Goal: Find specific page/section: Find specific page/section

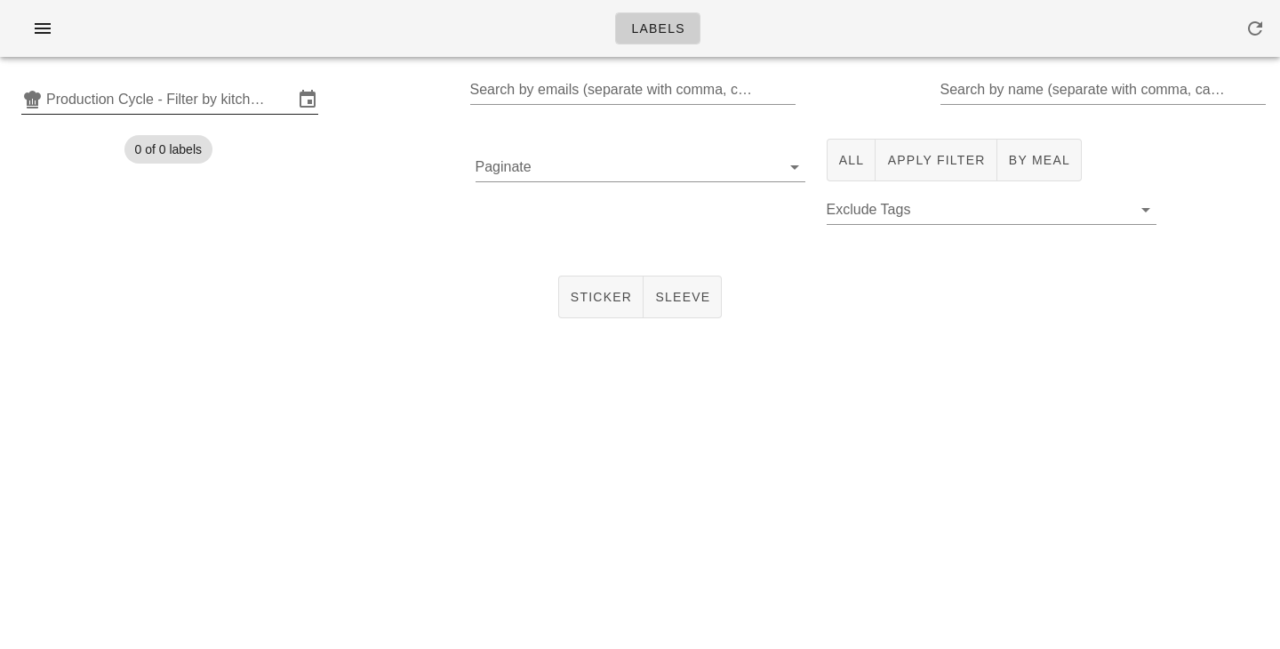
click at [131, 109] on input "Production Cycle - Filter by kitchen production schedules" at bounding box center [169, 99] width 247 height 28
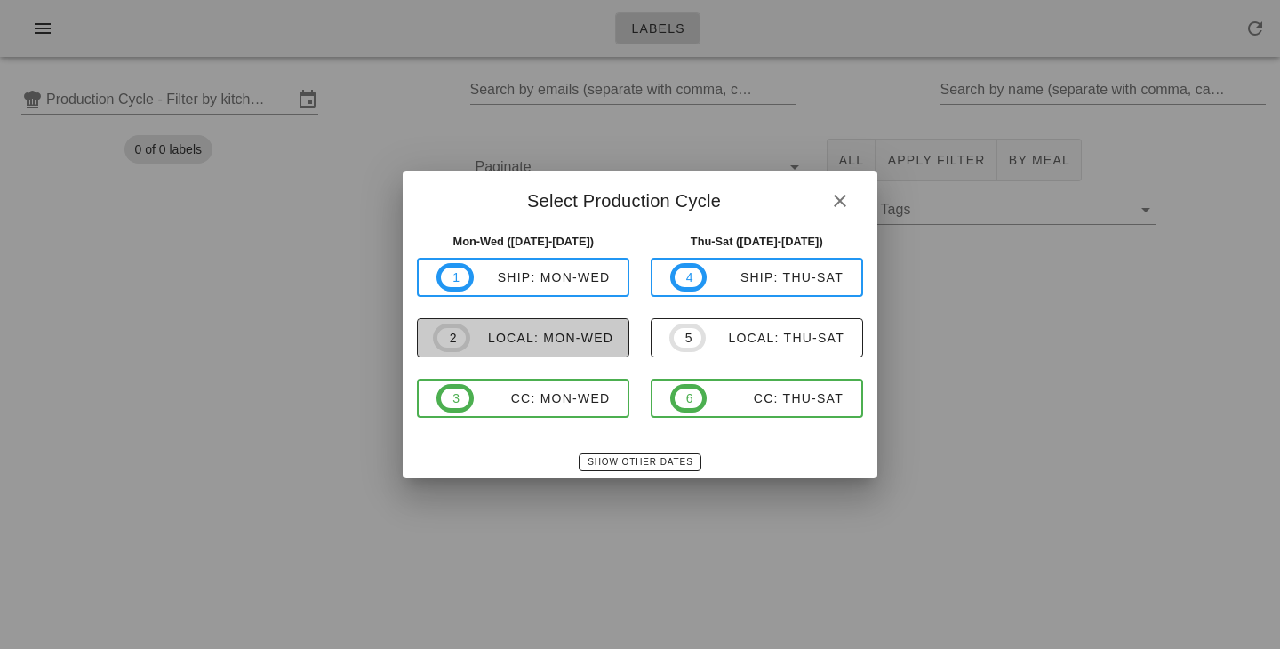
click at [533, 331] on div "local: Mon-Wed" at bounding box center [541, 338] width 143 height 14
type input "local: Mon-Wed ([DATE]-[DATE])"
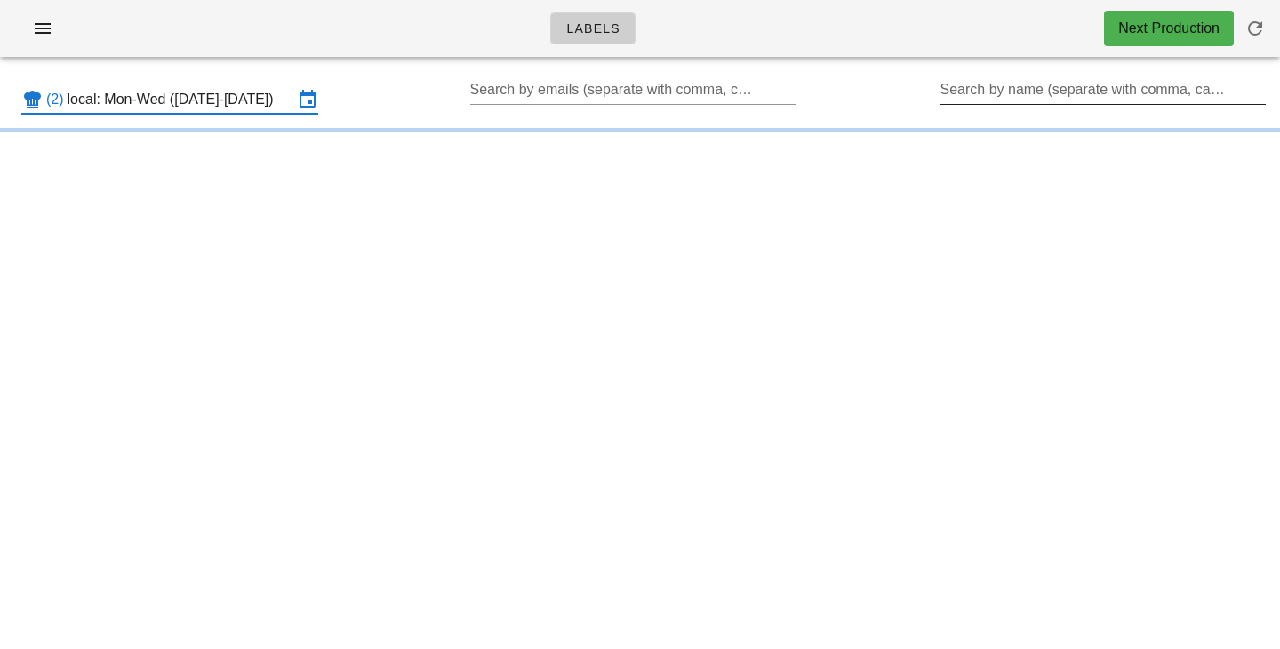
click at [984, 87] on input "Search by name (separate with comma, can be partial)" at bounding box center [1102, 90] width 323 height 28
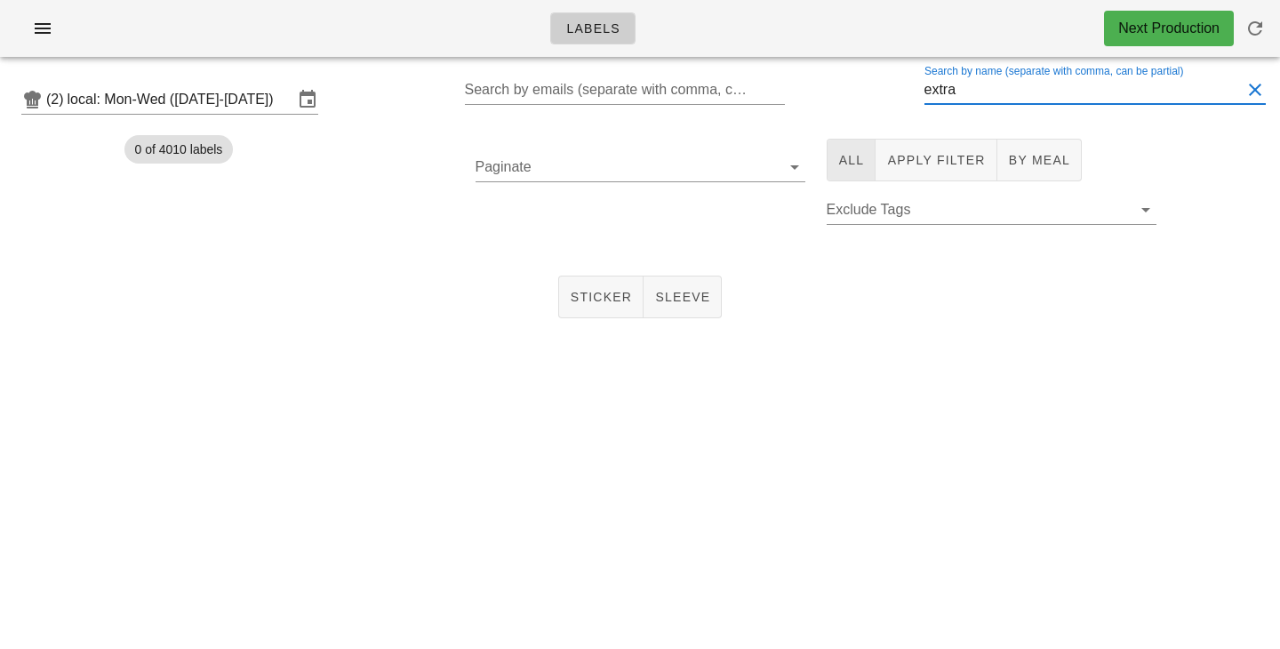
type input "extra"
click at [862, 167] on span "All" at bounding box center [851, 160] width 27 height 14
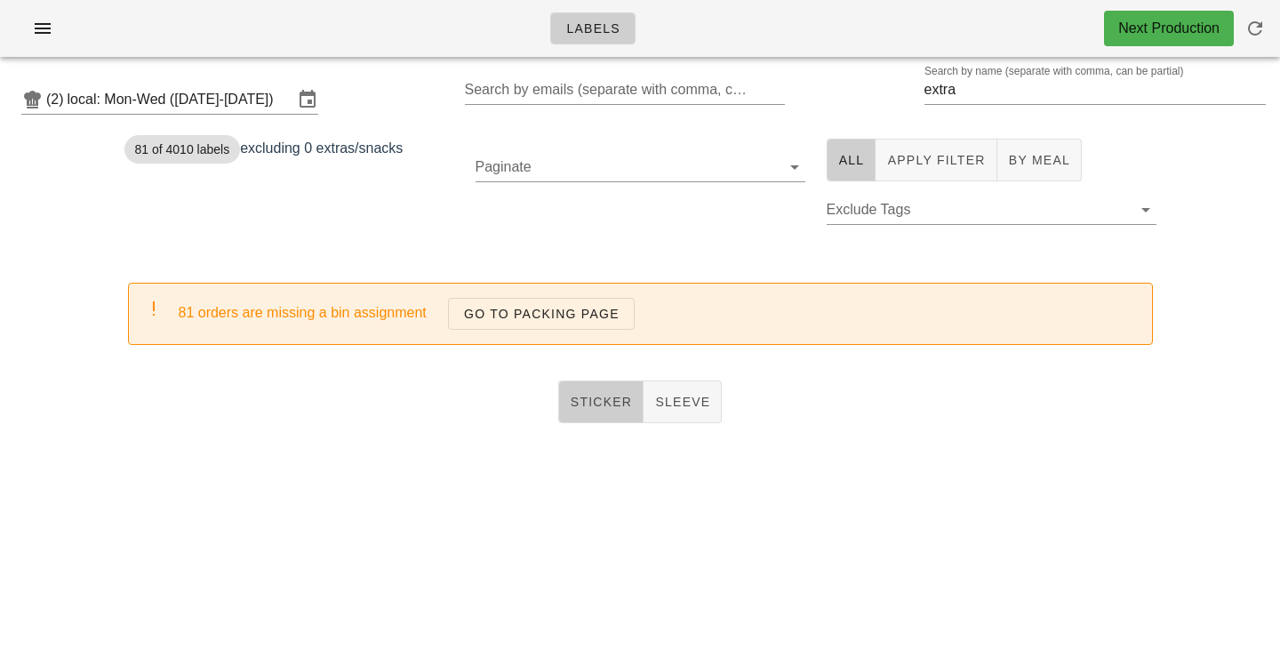
click at [613, 409] on span "Sticker" at bounding box center [601, 402] width 63 height 14
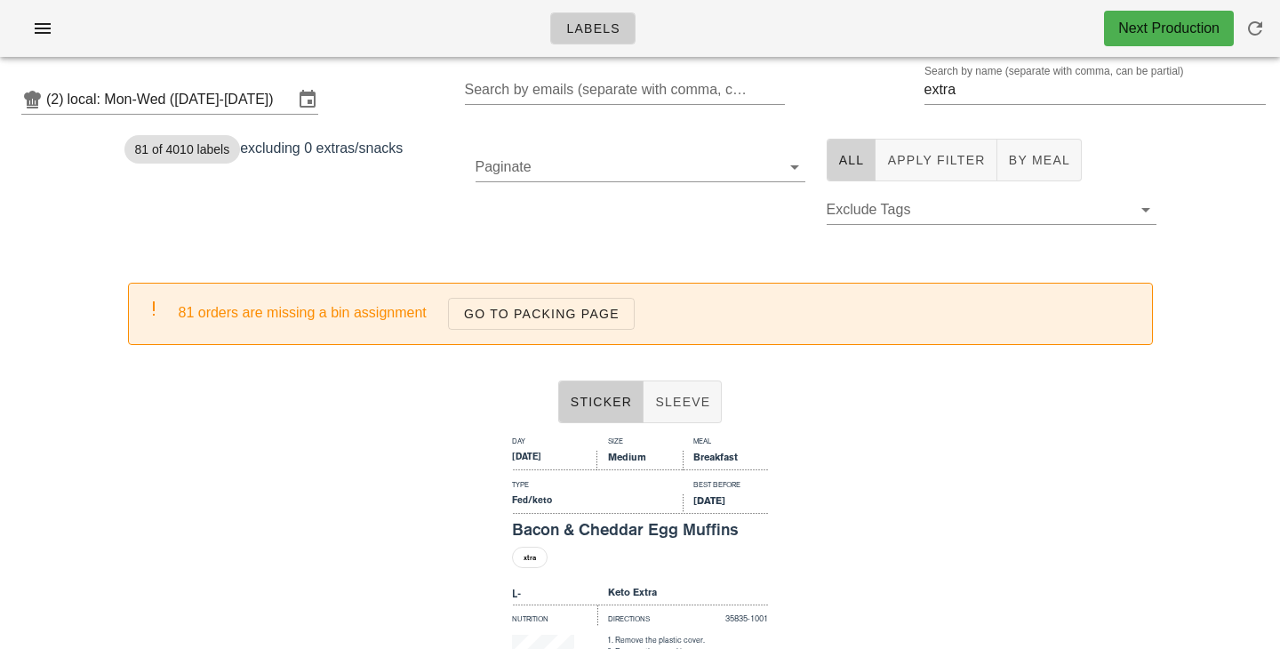
click at [855, 167] on span "All" at bounding box center [851, 160] width 27 height 14
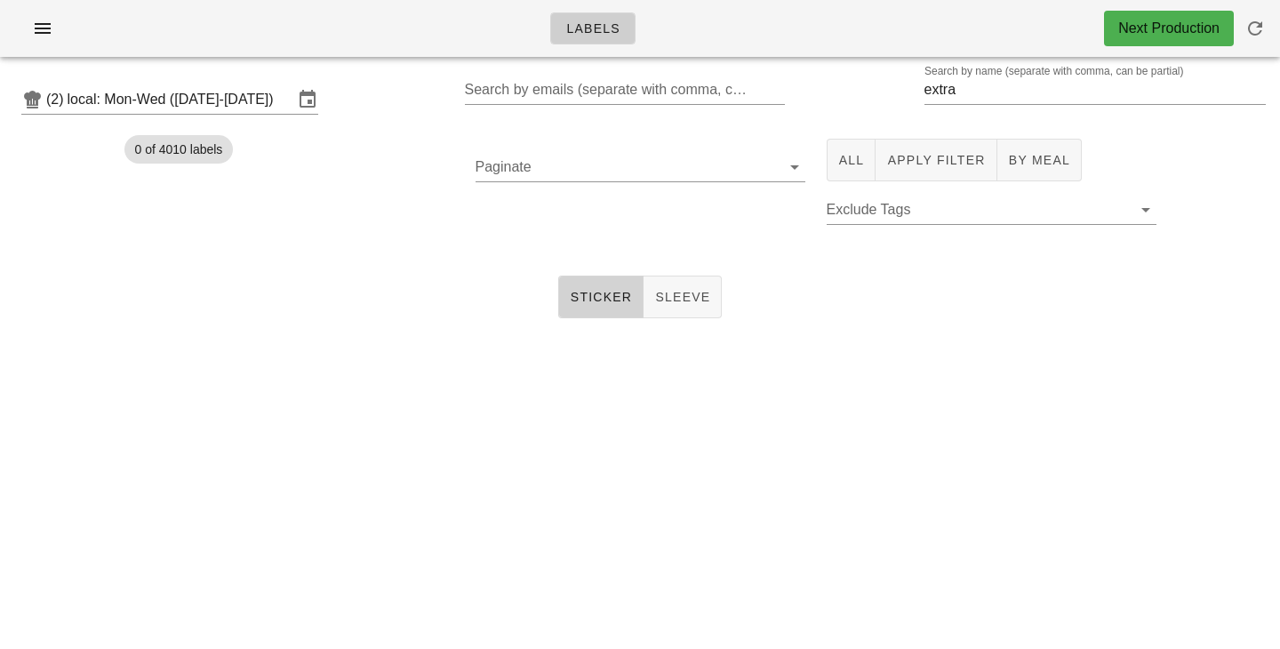
click at [600, 308] on button "Sticker" at bounding box center [601, 297] width 86 height 43
drag, startPoint x: 978, startPoint y: 89, endPoint x: 734, endPoint y: 63, distance: 245.0
click at [925, 76] on input "extra" at bounding box center [1083, 90] width 317 height 28
click at [147, 266] on div at bounding box center [280, 261] width 333 height 14
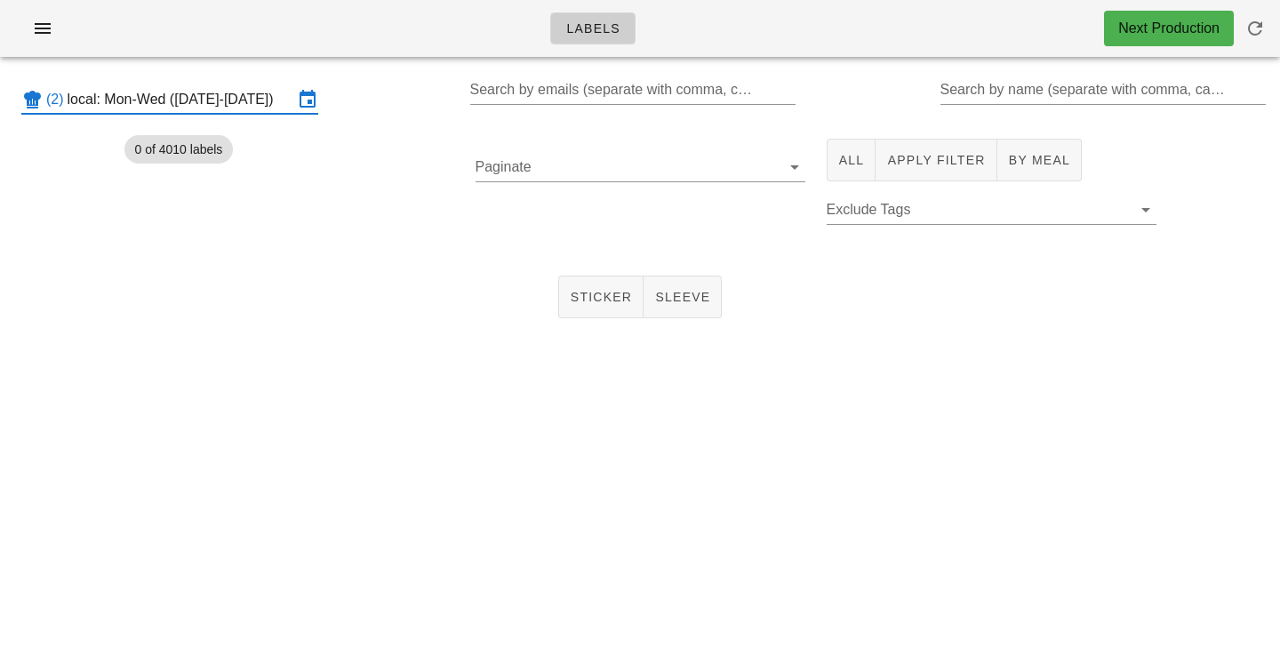
click at [193, 100] on input "local: Mon-Wed ([DATE]-[DATE])" at bounding box center [181, 99] width 226 height 28
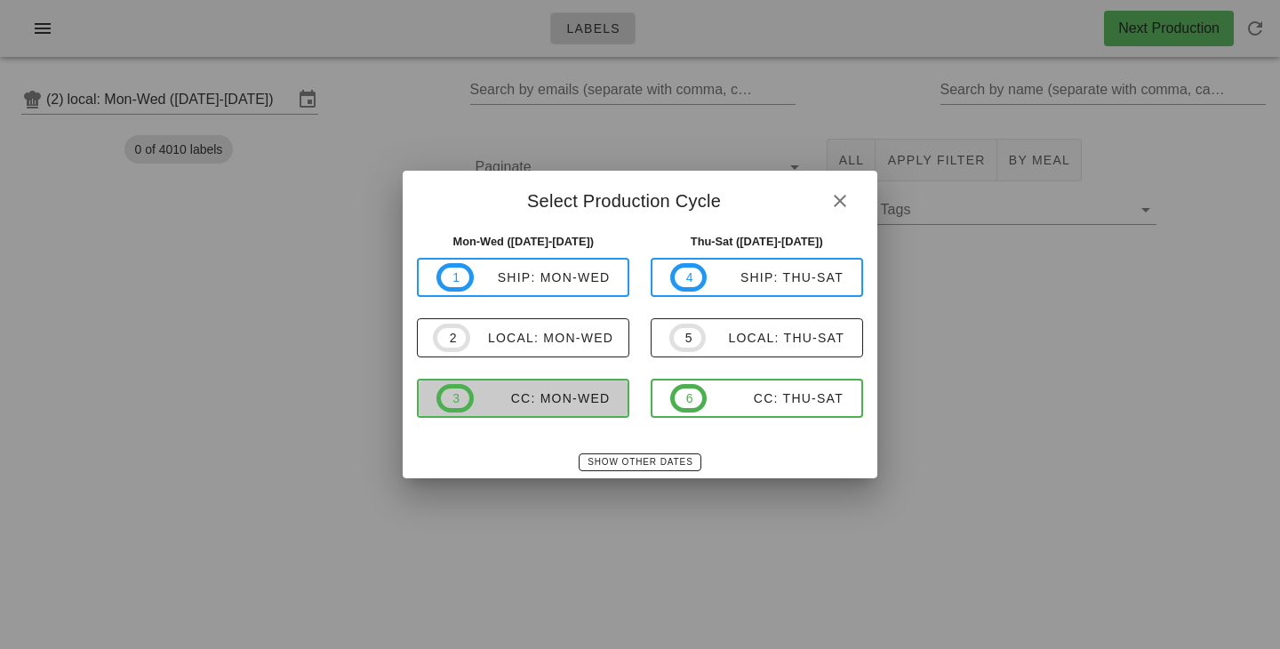
click at [555, 395] on div "CC: Mon-Wed" at bounding box center [542, 398] width 137 height 14
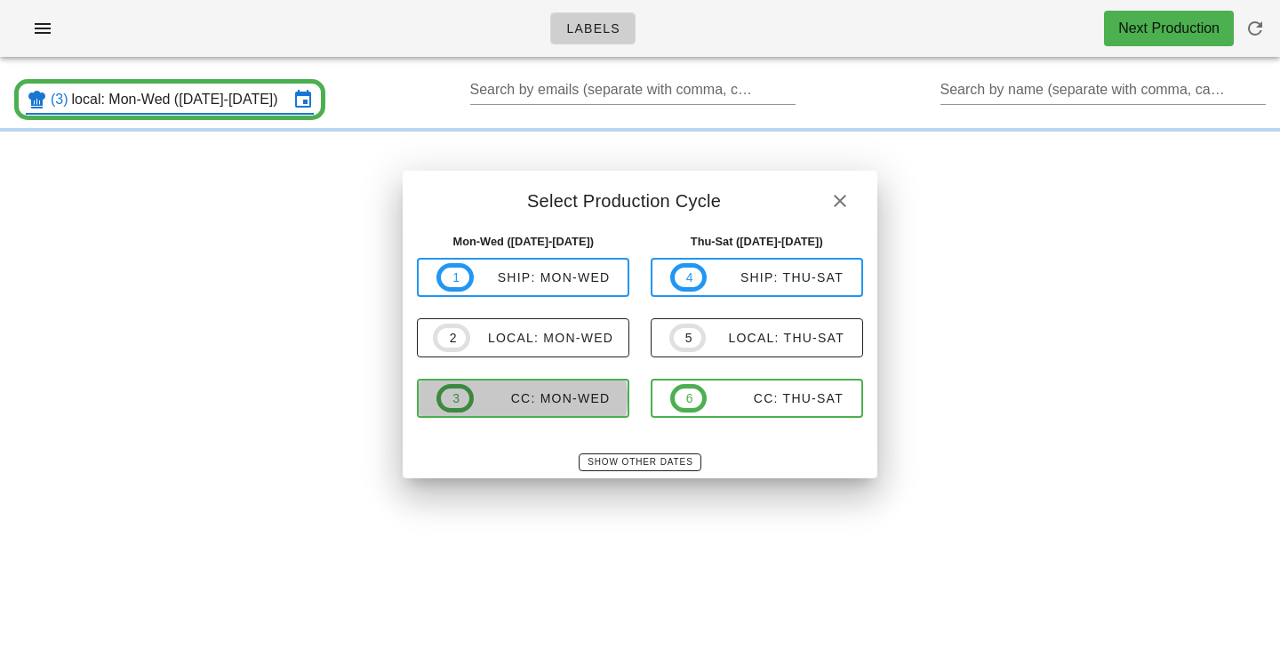
type input "CC: Mon-Wed ([DATE]-[DATE])"
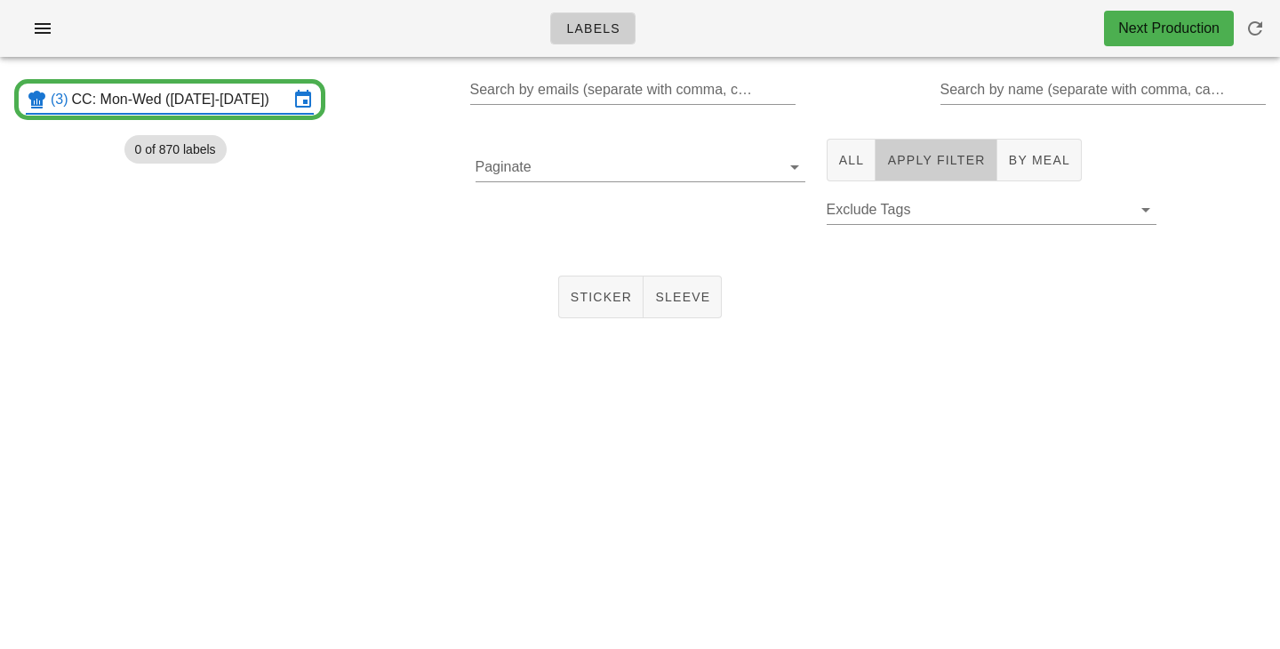
click at [943, 163] on span "Apply Filter" at bounding box center [935, 160] width 99 height 14
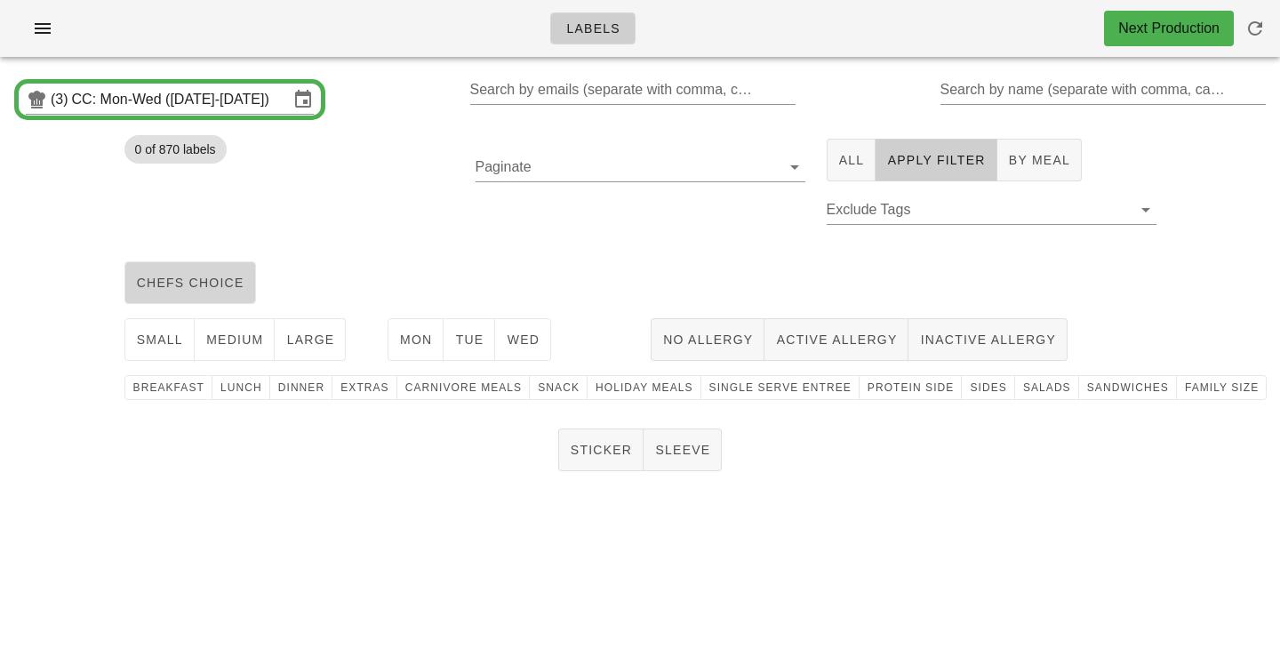
click at [220, 268] on button "chefs choice" at bounding box center [190, 282] width 132 height 43
click at [256, 342] on span "medium" at bounding box center [234, 340] width 59 height 14
click at [456, 347] on button "Tue" at bounding box center [470, 339] width 52 height 43
click at [442, 349] on button "Mon" at bounding box center [416, 339] width 57 height 43
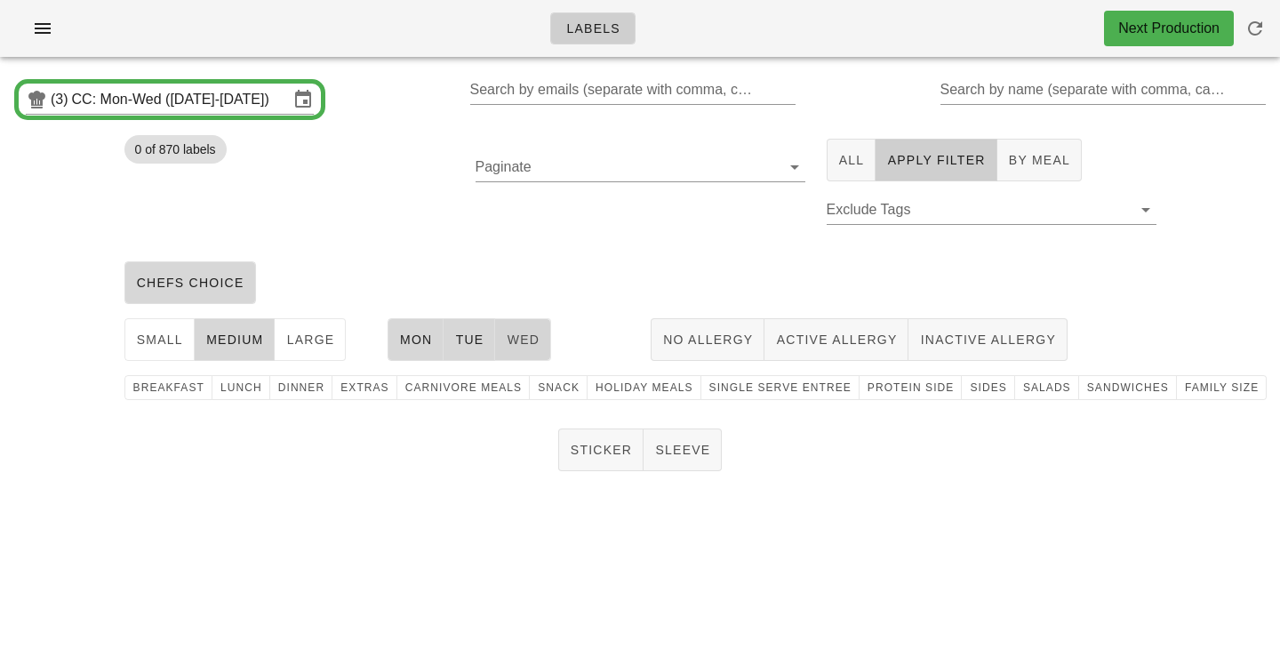
click at [517, 349] on button "Wed" at bounding box center [523, 339] width 56 height 43
click at [1187, 391] on span "family size" at bounding box center [1221, 387] width 75 height 12
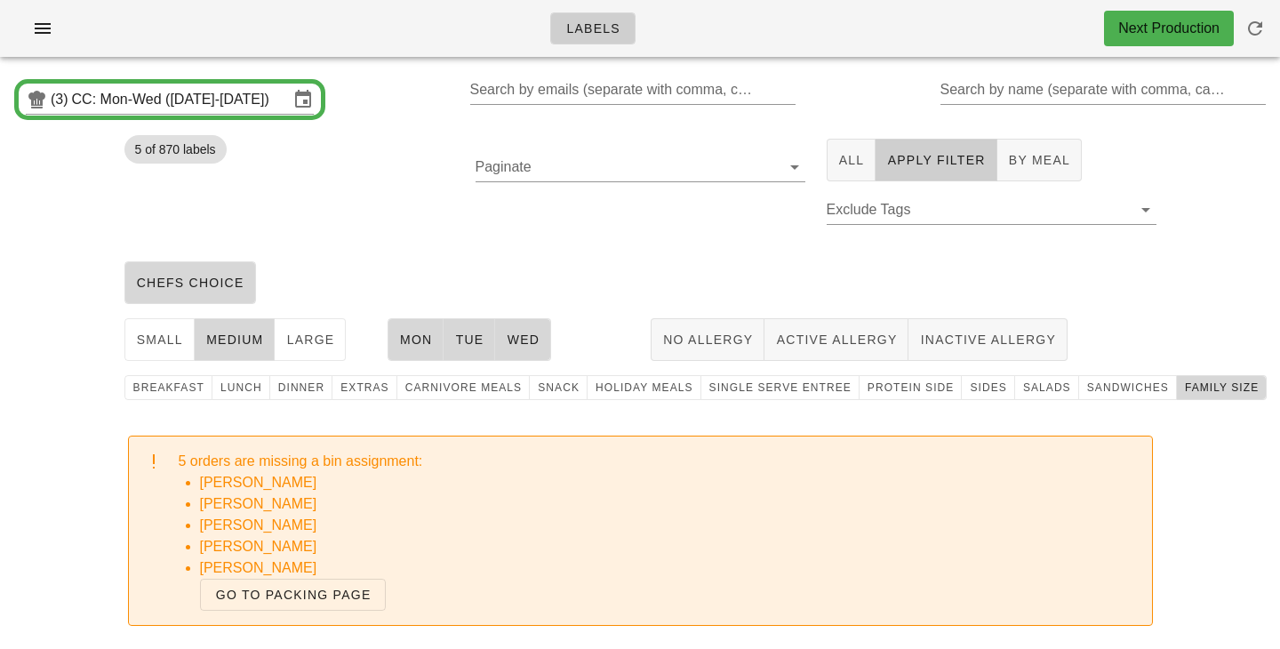
click at [754, 277] on div "chefs choice" at bounding box center [641, 282] width 1054 height 57
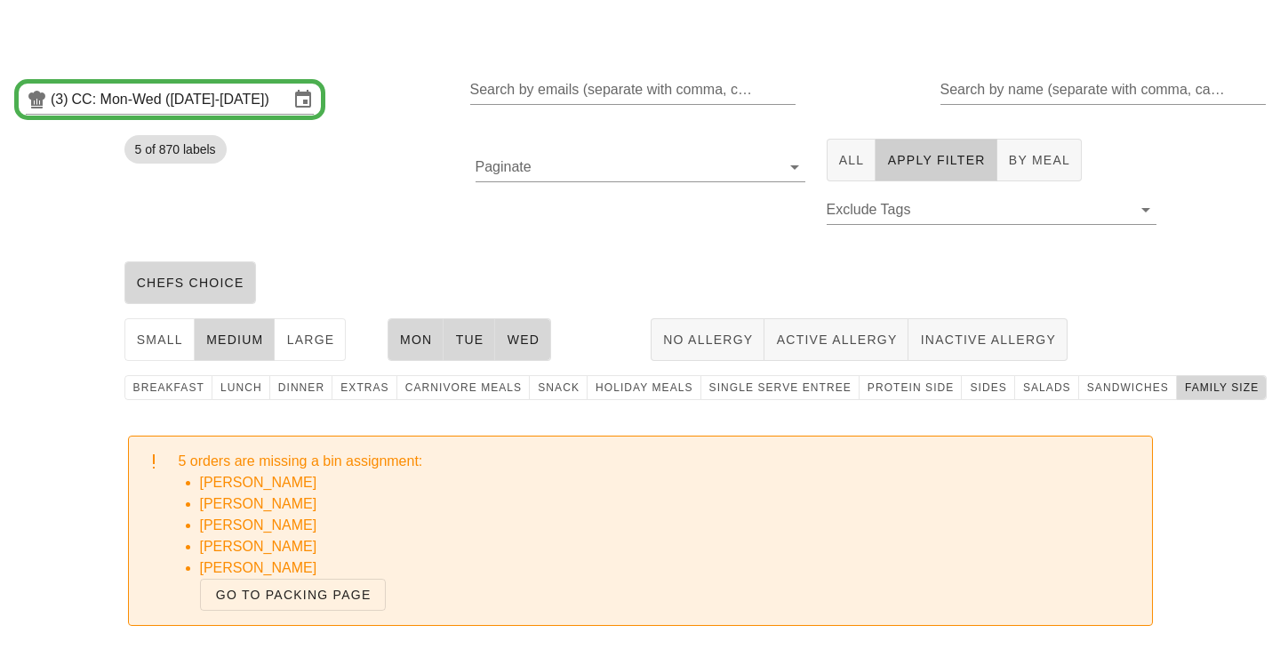
scroll to position [138, 0]
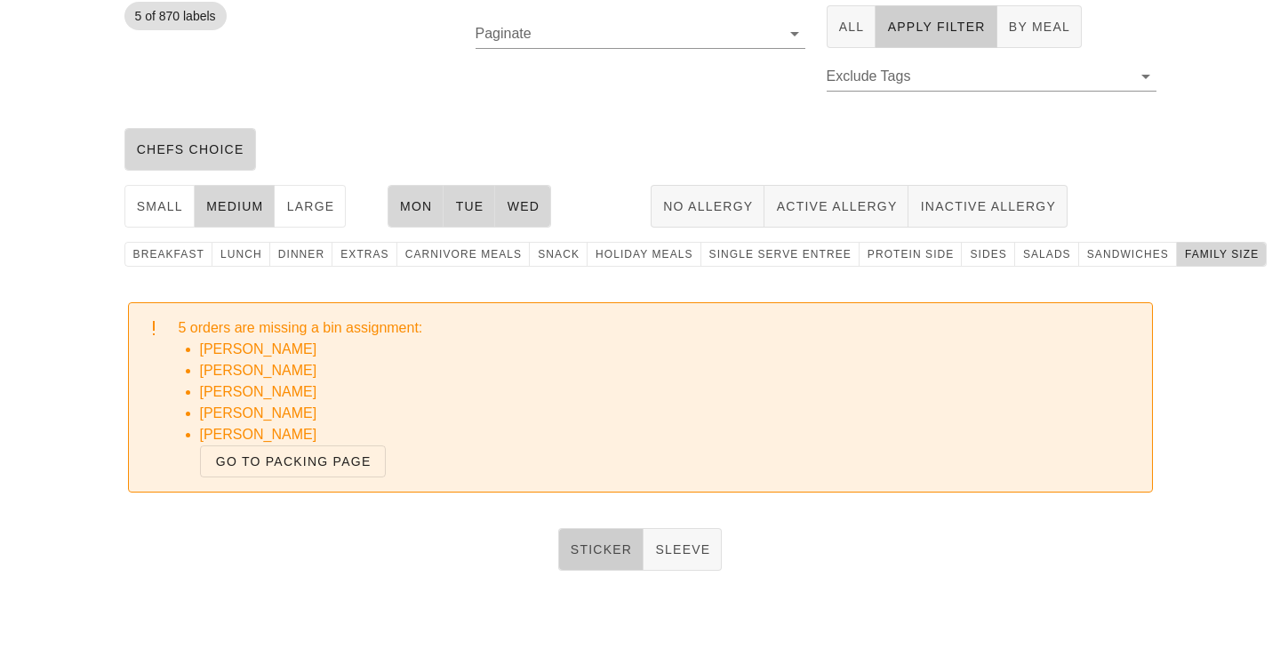
click at [612, 553] on span "Sticker" at bounding box center [601, 549] width 63 height 14
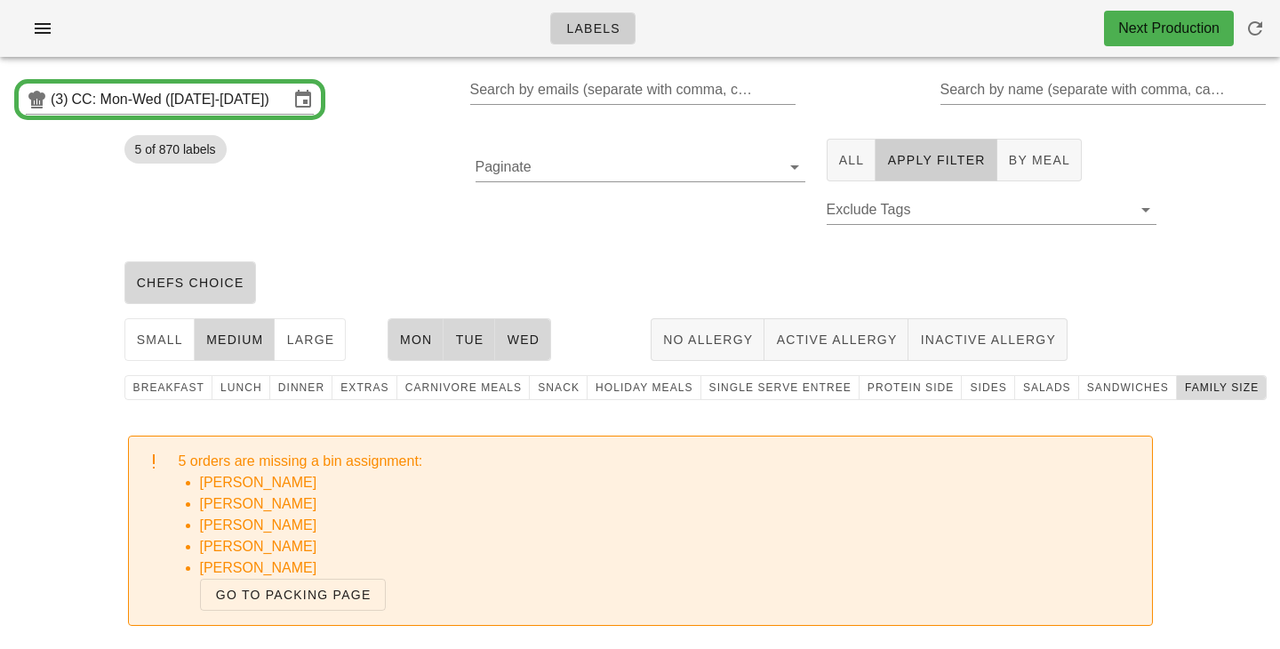
click at [1189, 382] on span "family size" at bounding box center [1221, 387] width 75 height 12
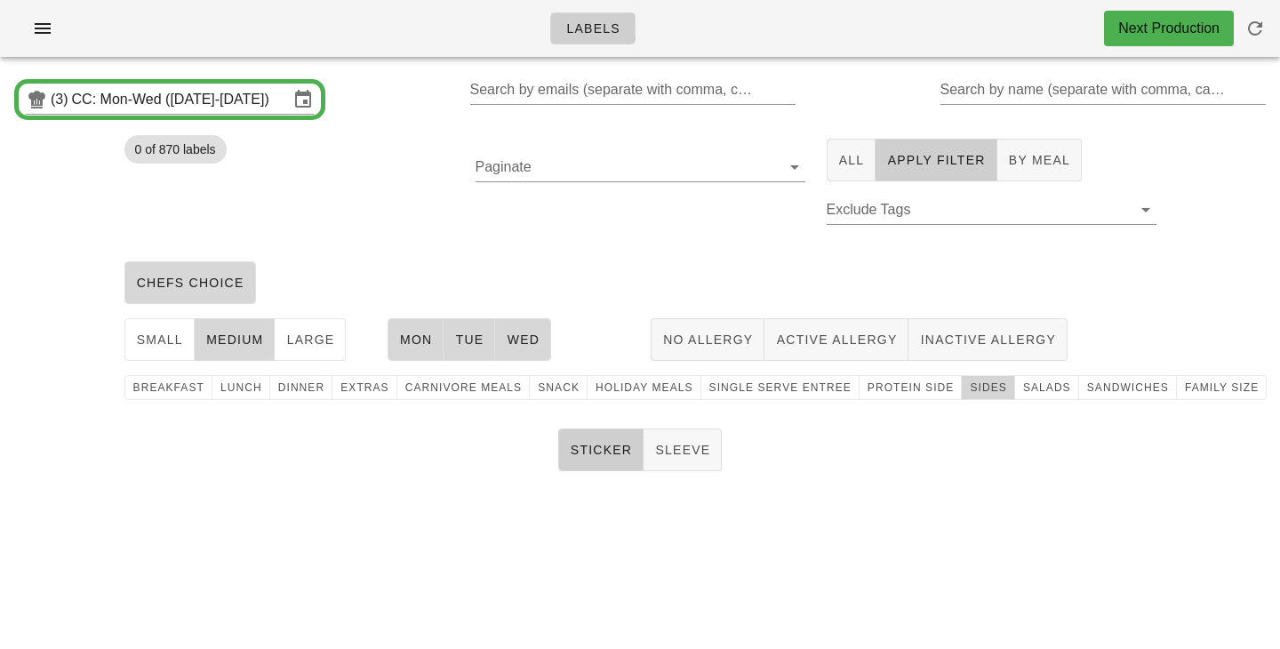
click at [969, 384] on span "Sides" at bounding box center [987, 387] width 37 height 12
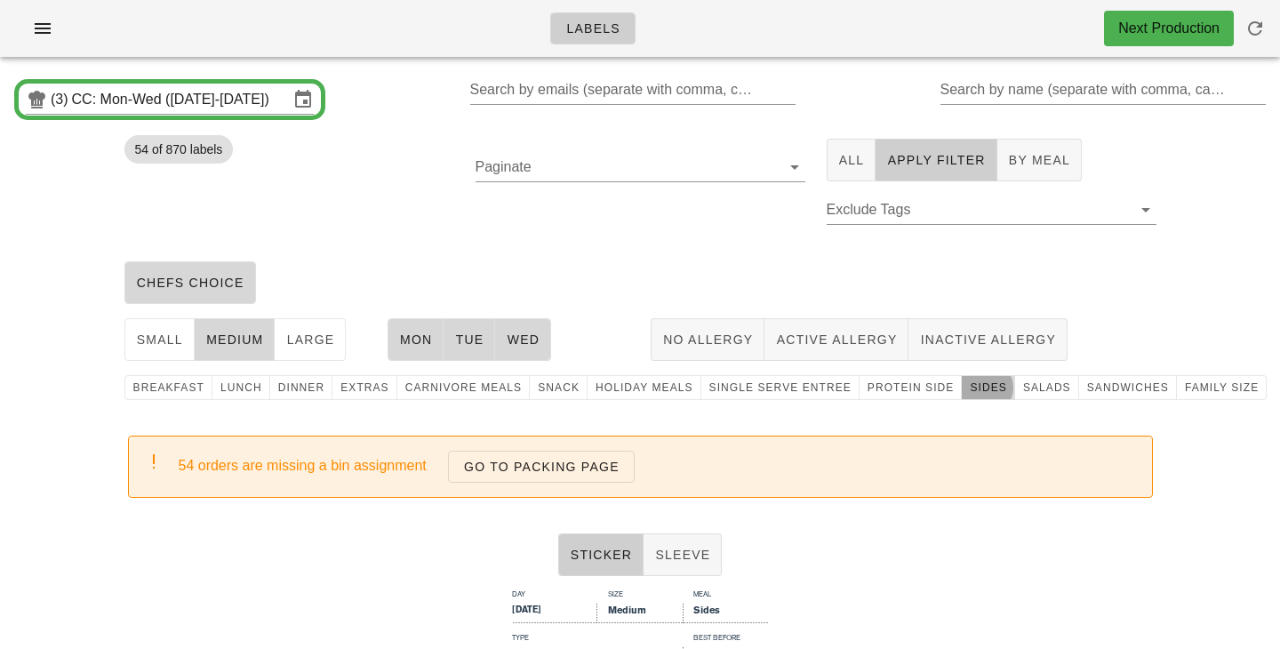
click at [969, 386] on span "Sides" at bounding box center [987, 387] width 37 height 12
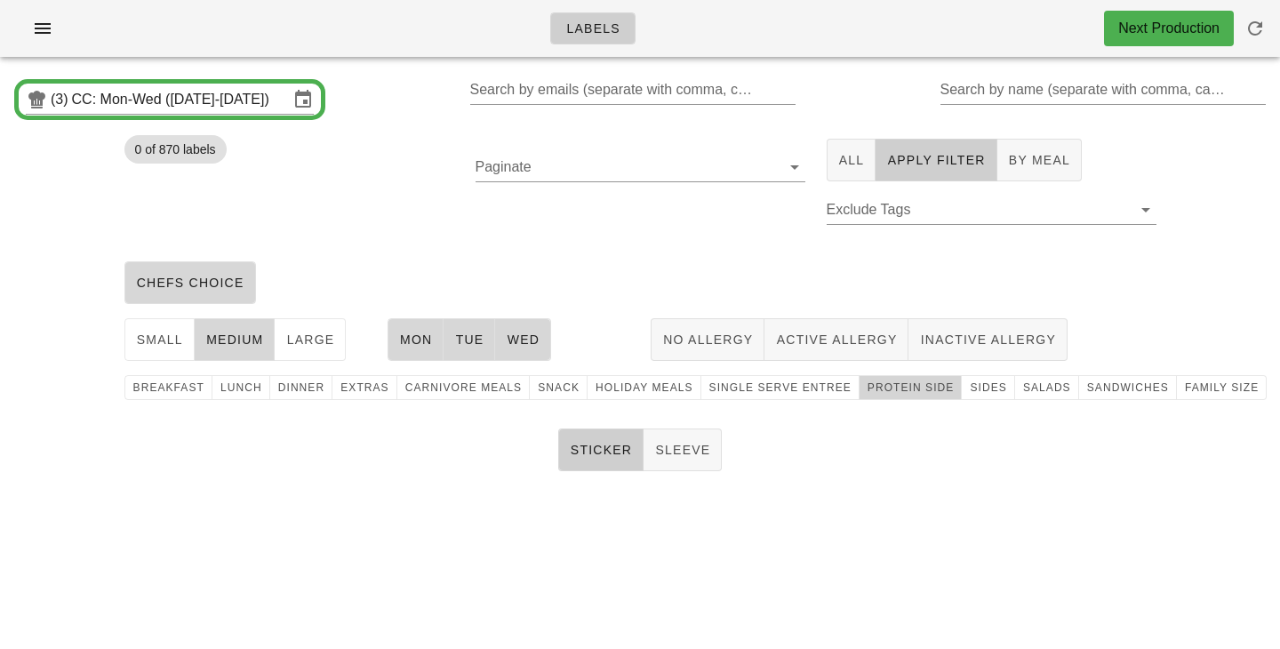
click at [918, 388] on span "protein side" at bounding box center [911, 387] width 88 height 12
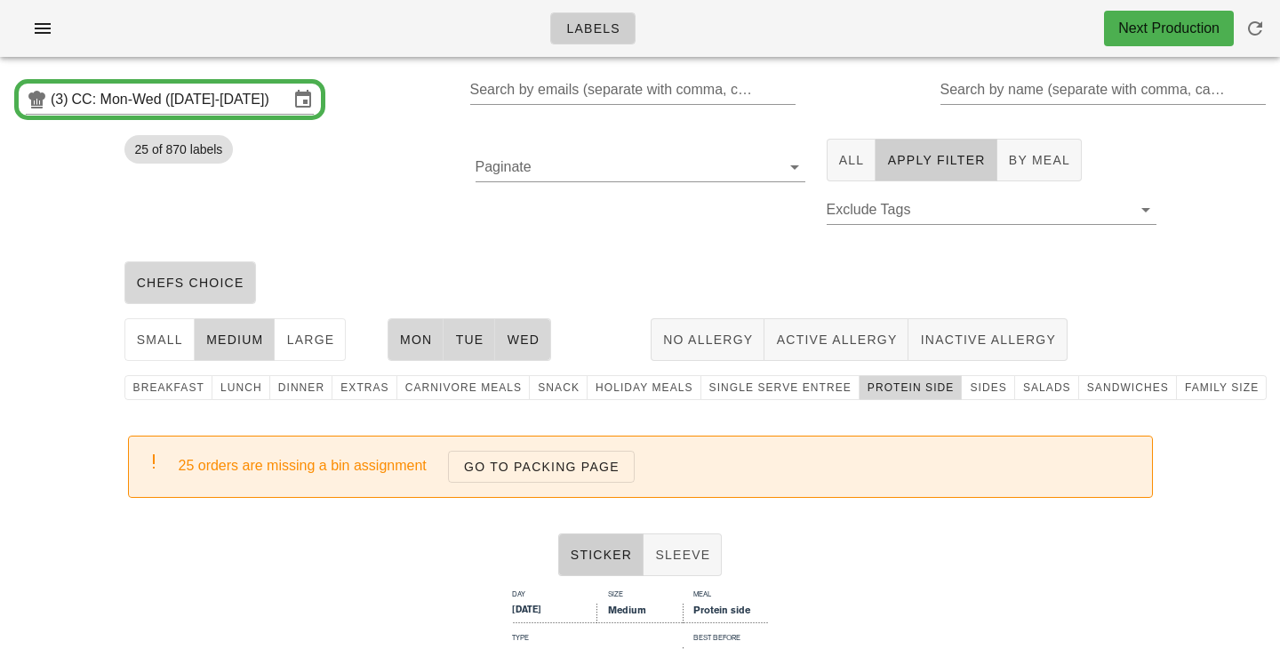
click at [884, 287] on div "chefs choice" at bounding box center [641, 282] width 1054 height 57
click at [890, 281] on div "chefs choice" at bounding box center [641, 282] width 1054 height 57
click at [894, 383] on span "protein side" at bounding box center [911, 387] width 88 height 12
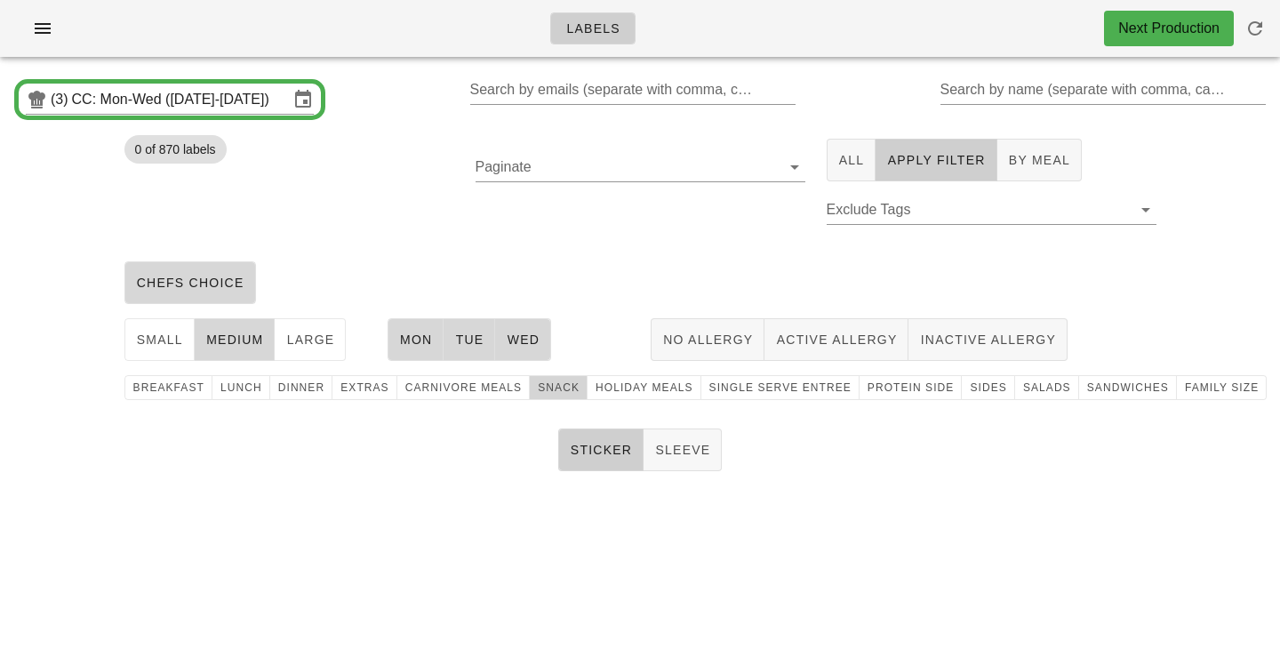
click at [547, 397] on button "snack" at bounding box center [559, 387] width 58 height 25
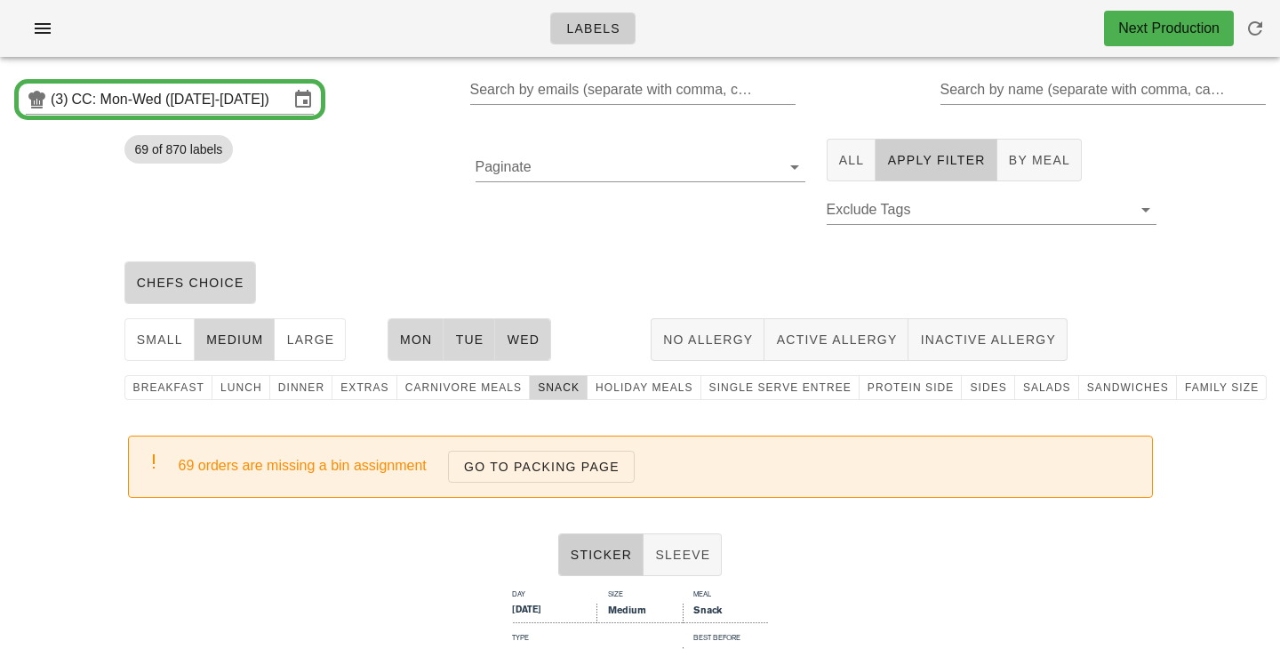
click at [526, 428] on div "69 orders are missing a bin assignment Go to Packing Page" at bounding box center [641, 473] width 1054 height 105
click at [573, 325] on div "Mon Tue Wed" at bounding box center [508, 339] width 263 height 57
click at [604, 393] on span "holiday meals" at bounding box center [644, 387] width 99 height 12
click at [555, 411] on div at bounding box center [640, 414] width 354 height 14
